Goal: Information Seeking & Learning: Learn about a topic

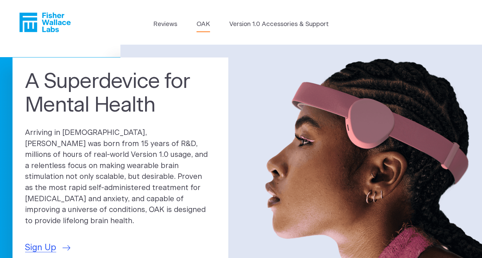
click at [205, 23] on link "OAK" at bounding box center [204, 24] width 14 height 9
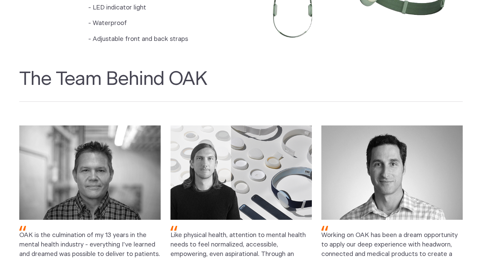
scroll to position [711, 0]
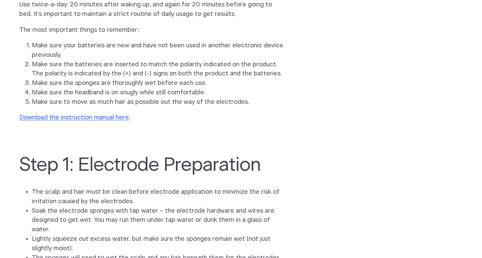
scroll to position [505, 0]
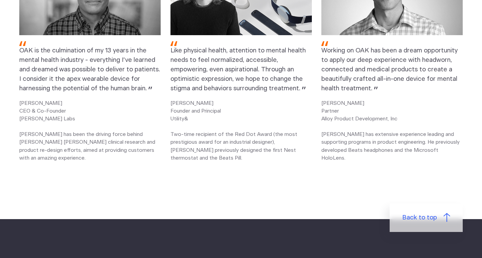
scroll to position [910, 0]
